Goal: Task Accomplishment & Management: Use online tool/utility

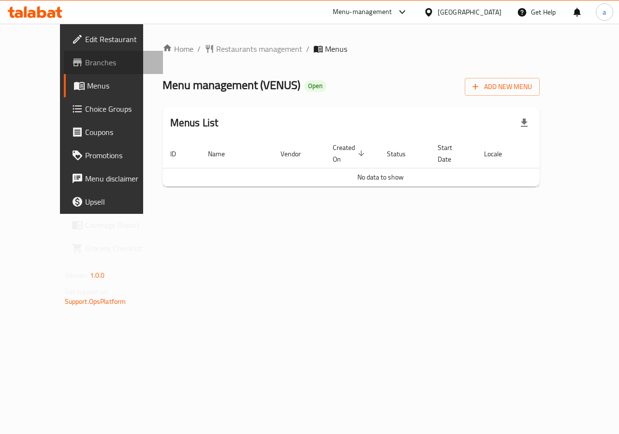
click at [85, 66] on span "Branches" at bounding box center [120, 63] width 71 height 12
click at [398, 214] on div "Home / Restaurants management / Menus Menu management ( VENUS ) Open Add New Me…" at bounding box center [351, 119] width 416 height 190
click at [398, 214] on div "Home / Restaurants management / Menus Menu management ( [GEOGRAPHIC_DATA] ) Ope…" at bounding box center [351, 119] width 416 height 190
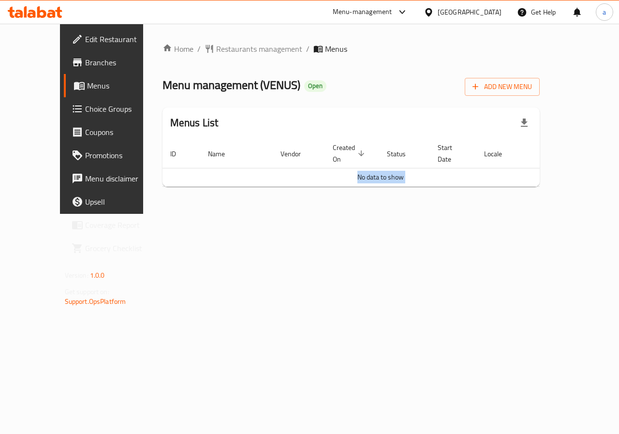
click at [398, 214] on div "Home / Restaurants management / Menus Menu management ( [GEOGRAPHIC_DATA] ) Ope…" at bounding box center [351, 119] width 416 height 190
click at [381, 214] on div "Home / Restaurants management / Menus Menu management ( [GEOGRAPHIC_DATA] ) Ope…" at bounding box center [351, 119] width 416 height 190
click at [87, 80] on span "Menus" at bounding box center [121, 86] width 69 height 12
click at [85, 40] on span "Edit Restaurant" at bounding box center [120, 39] width 71 height 12
click at [325, 214] on div "Home / Restaurants management / Menus Menu management ( [GEOGRAPHIC_DATA] ) Ope…" at bounding box center [351, 119] width 416 height 190
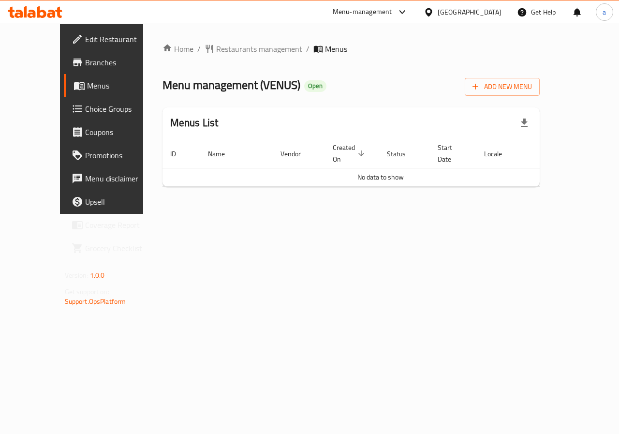
click at [87, 82] on span "Menus" at bounding box center [121, 86] width 69 height 12
click at [389, 214] on div "Home / Restaurants management / Menus Menu management ( [GEOGRAPHIC_DATA] ) Ope…" at bounding box center [351, 119] width 416 height 190
click at [484, 12] on div "[GEOGRAPHIC_DATA]" at bounding box center [470, 12] width 64 height 11
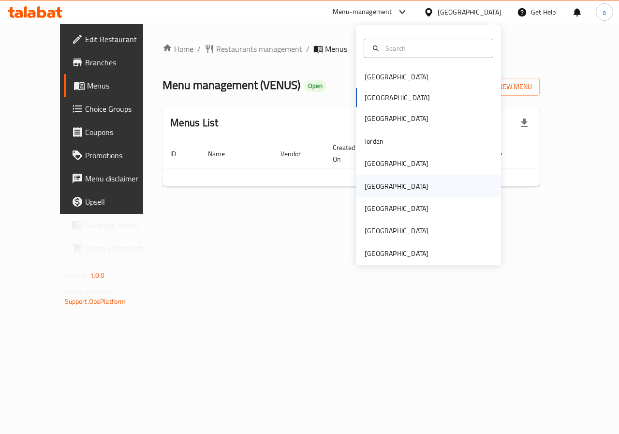
click at [424, 183] on div "Oman" at bounding box center [428, 186] width 145 height 22
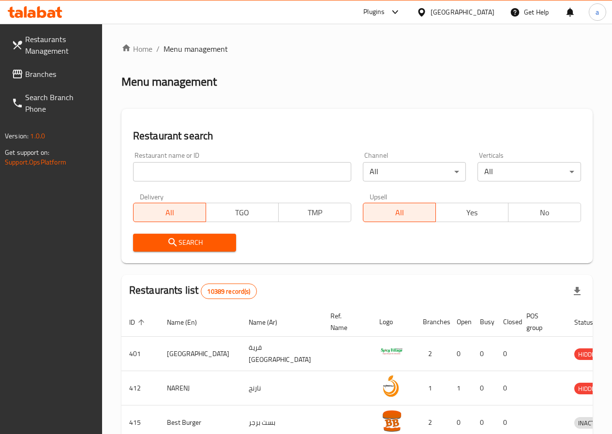
click at [385, 12] on div "Plugins" at bounding box center [373, 12] width 21 height 12
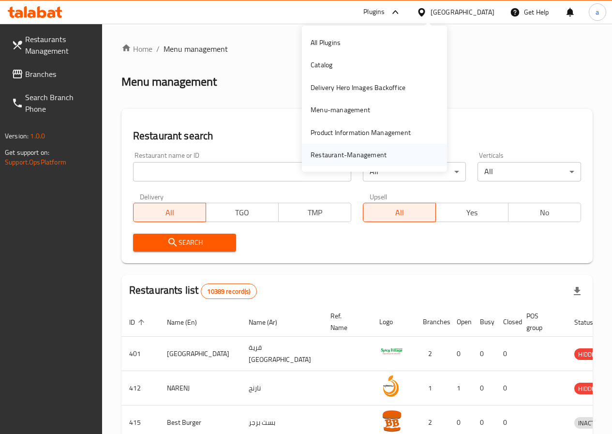
click at [345, 146] on div "Restaurant-Management" at bounding box center [348, 155] width 91 height 22
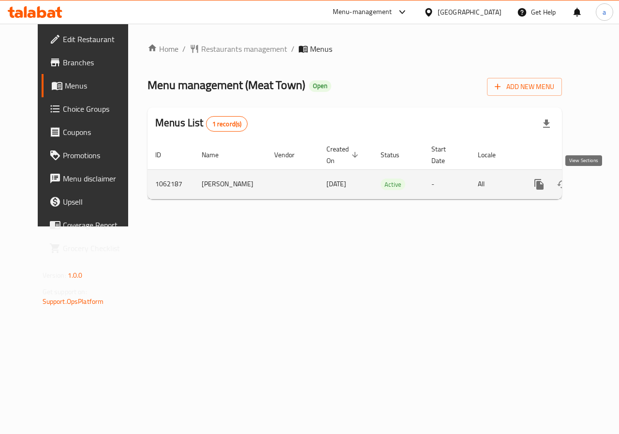
click at [605, 185] on icon "enhanced table" at bounding box center [609, 184] width 9 height 9
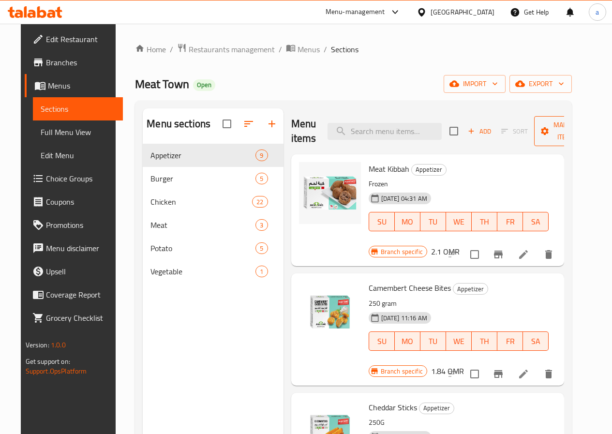
click at [552, 118] on button "Manage items" at bounding box center [566, 131] width 65 height 30
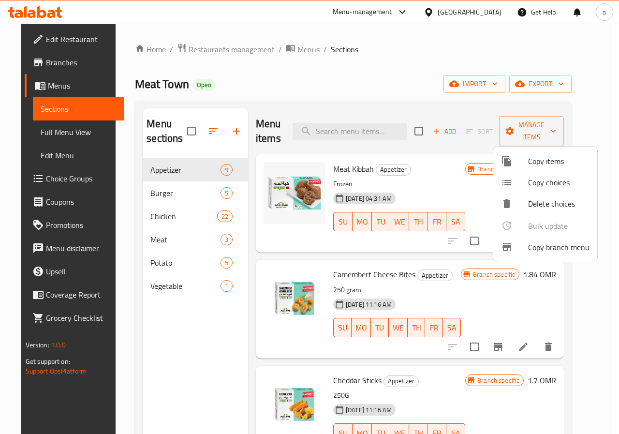
click at [541, 255] on li "Copy branch menu" at bounding box center [545, 247] width 104 height 21
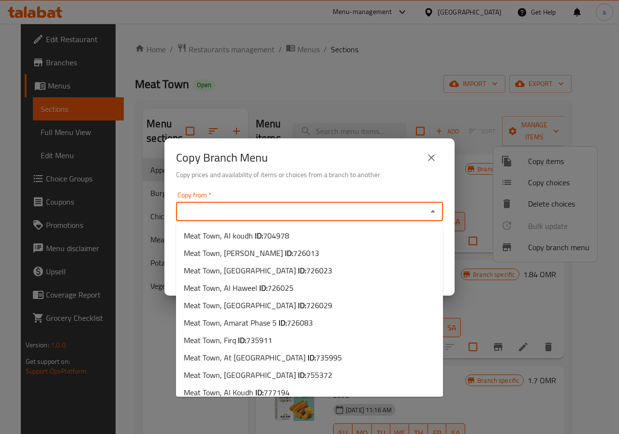
click at [280, 208] on input "Copy from   *" at bounding box center [301, 212] width 245 height 14
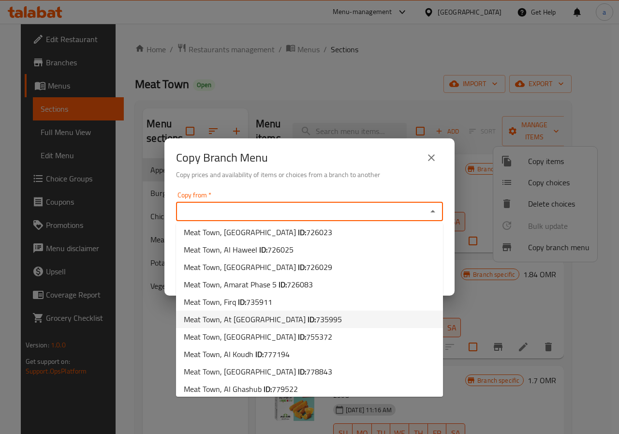
scroll to position [78, 0]
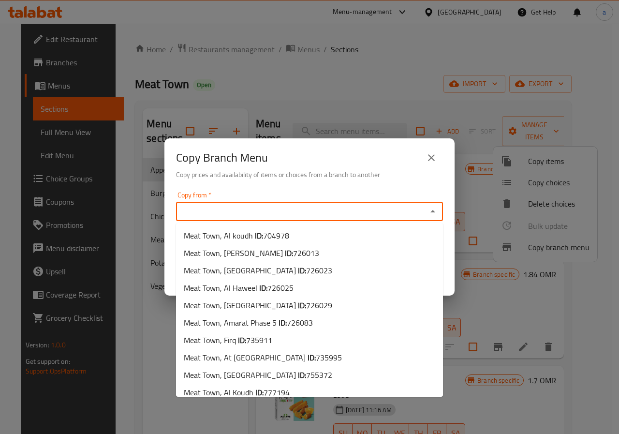
click at [337, 211] on input "Copy from   *" at bounding box center [301, 212] width 245 height 14
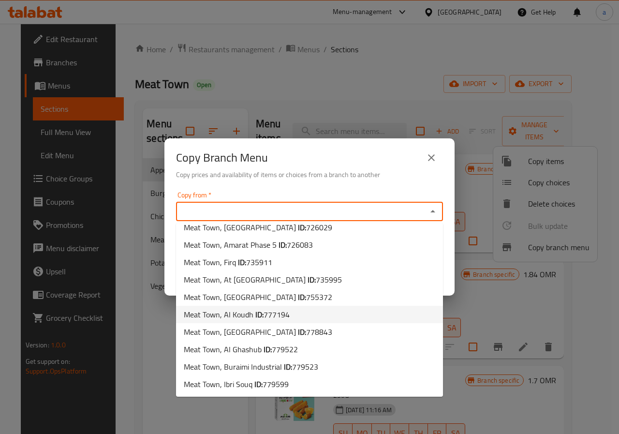
click at [284, 310] on span "777194" at bounding box center [277, 314] width 26 height 15
type input "Meat Town, Al Koudh"
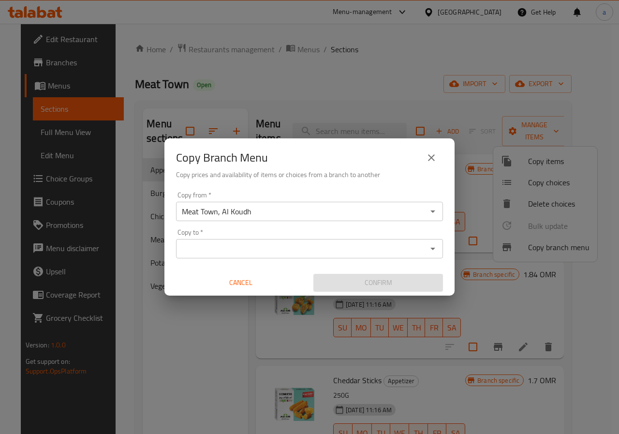
click at [300, 222] on div "Copy from   * Meat Town, Al Koudh Copy from * Copy to   * Copy to * Cancel Conf…" at bounding box center [309, 242] width 290 height 108
click at [300, 215] on input "Meat Town, Al Koudh" at bounding box center [301, 212] width 245 height 14
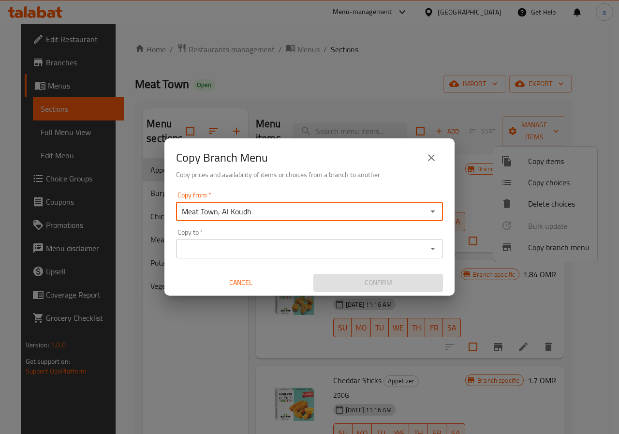
click at [273, 212] on input "Meat Town, Al Koudh" at bounding box center [301, 212] width 245 height 14
click at [313, 221] on div "Copy from   * Meat Town, Al Koudh Copy from * Copy to   * Copy to * Cancel Conf…" at bounding box center [309, 242] width 290 height 108
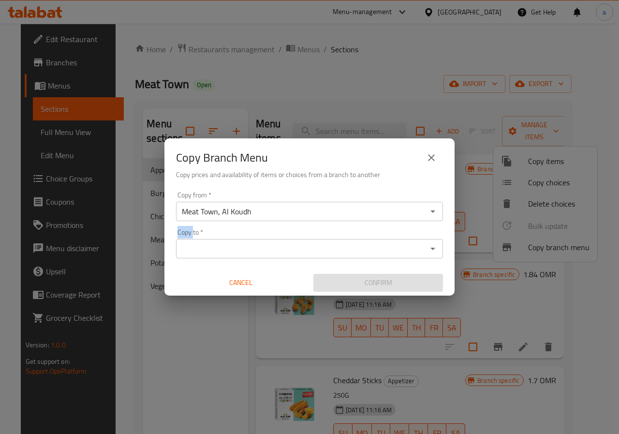
click at [313, 221] on div "Copy from   * Meat Town, Al Koudh Copy from * Copy to   * Copy to * Cancel Conf…" at bounding box center [309, 242] width 290 height 108
click at [311, 208] on input "Meat Town, Al Koudh" at bounding box center [301, 212] width 245 height 14
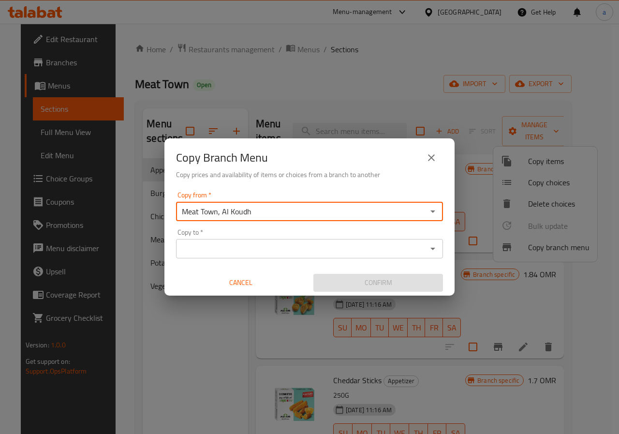
click at [311, 208] on input "Meat Town, Al Koudh" at bounding box center [301, 212] width 245 height 14
type input "Meat Town, Al Koudh"
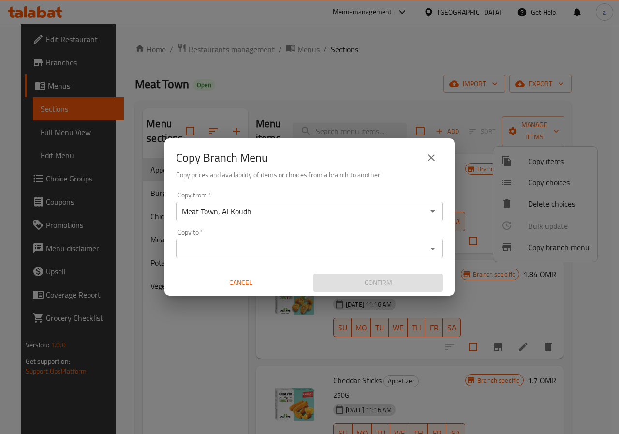
click at [296, 211] on input "Meat Town, Al Koudh" at bounding box center [301, 212] width 245 height 14
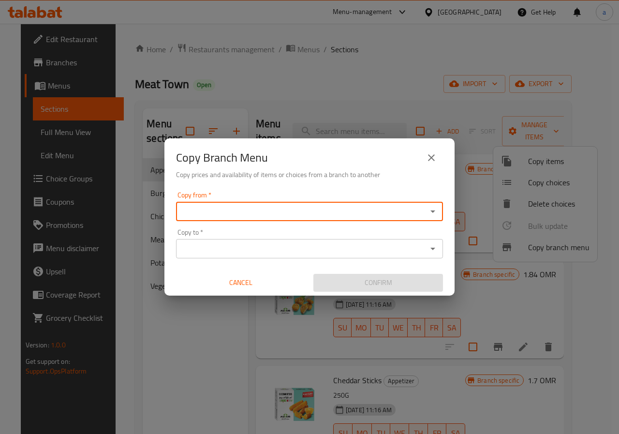
click at [296, 211] on input "Copy from   *" at bounding box center [301, 212] width 245 height 14
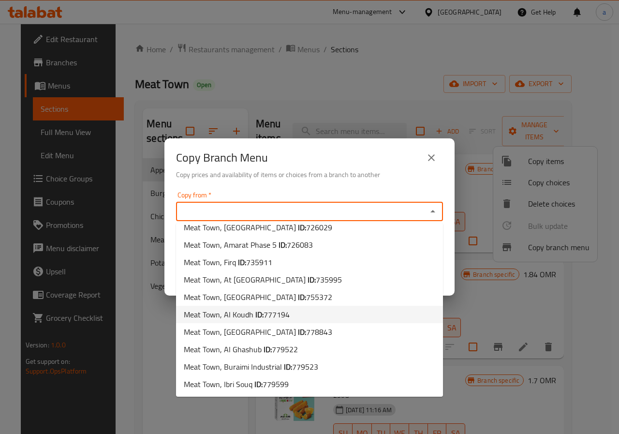
click at [290, 317] on li "Meat Town, Al Koudh ID: 777194" at bounding box center [309, 314] width 267 height 17
type input "Meat Town, Al Koudh"
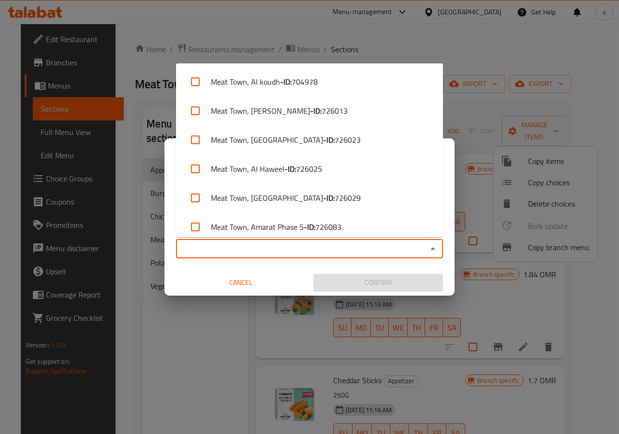
click at [302, 248] on input "Copy to   *" at bounding box center [301, 249] width 245 height 14
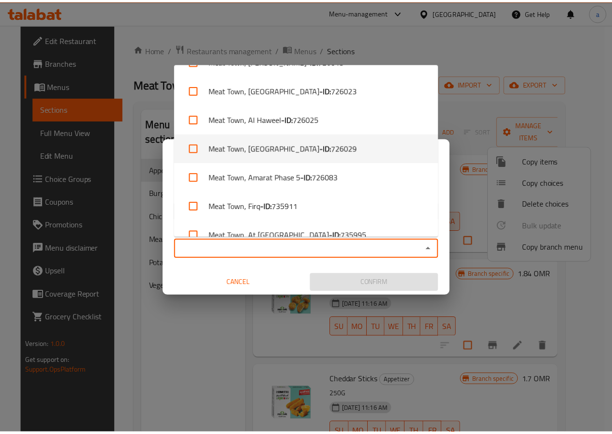
scroll to position [240, 0]
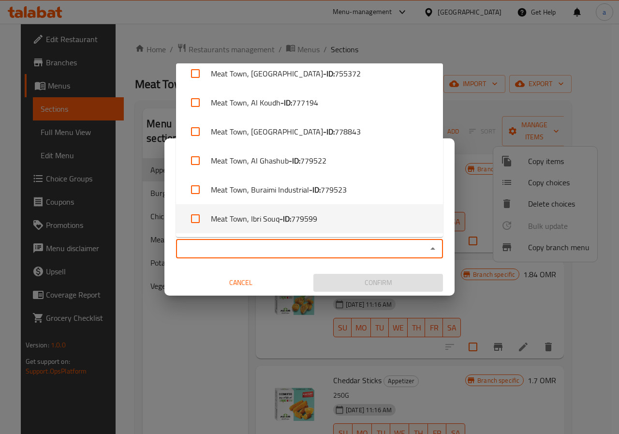
click at [325, 224] on li "Meat Town, Ibri Souq - ID: 779599" at bounding box center [309, 218] width 267 height 29
checkbox input "true"
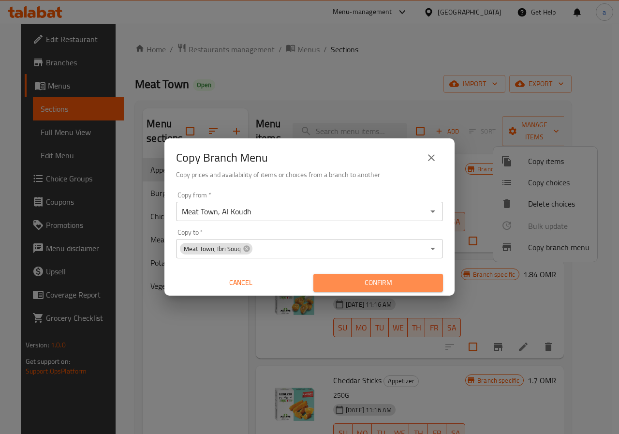
click at [351, 275] on button "Confirm" at bounding box center [378, 283] width 130 height 18
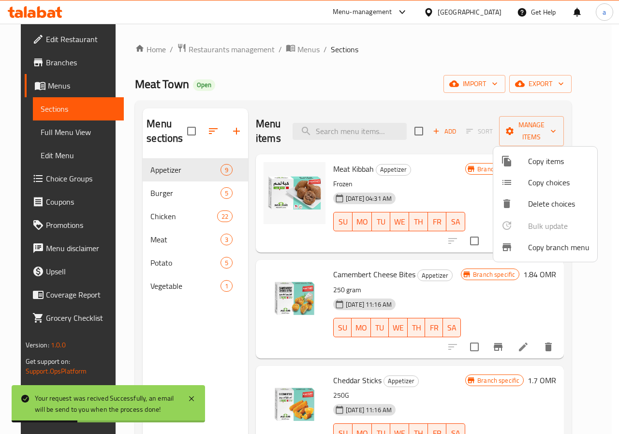
click at [387, 71] on div at bounding box center [309, 217] width 619 height 434
